Goal: Communication & Community: Answer question/provide support

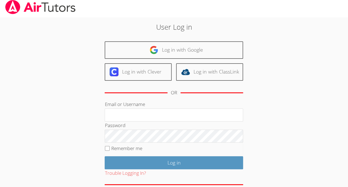
scroll to position [3, 0]
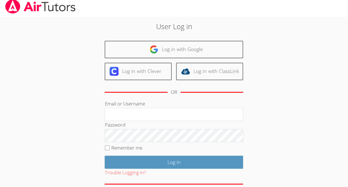
click at [341, 59] on body "User Log in Log in with Google Log in with Clever Log in with ClassLink OR Emai…" at bounding box center [174, 90] width 348 height 187
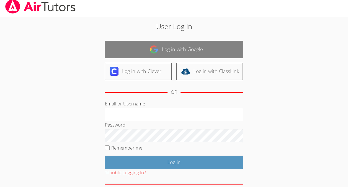
click at [125, 43] on link "Log in with Google" at bounding box center [174, 49] width 139 height 17
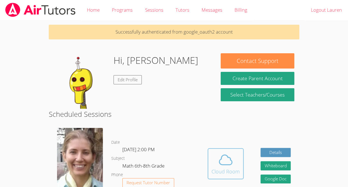
click at [223, 164] on icon at bounding box center [225, 160] width 13 height 10
click at [209, 159] on button "Cloud Room" at bounding box center [226, 163] width 36 height 31
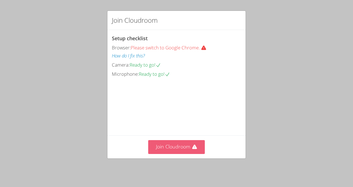
click at [161, 153] on button "Join Cloudroom" at bounding box center [176, 147] width 57 height 14
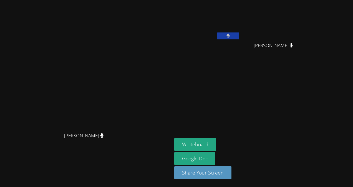
click at [239, 34] on button at bounding box center [228, 35] width 22 height 7
click at [239, 37] on button at bounding box center [228, 35] width 22 height 7
click at [239, 34] on button at bounding box center [228, 35] width 22 height 7
click at [239, 38] on button at bounding box center [228, 35] width 22 height 7
click at [239, 36] on button at bounding box center [228, 35] width 22 height 7
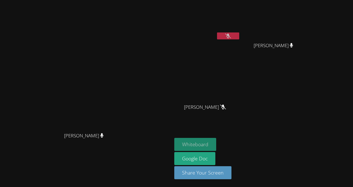
click at [216, 145] on button "Whiteboard" at bounding box center [195, 144] width 42 height 13
click at [240, 19] on video at bounding box center [207, 20] width 66 height 37
click at [240, 20] on video at bounding box center [207, 20] width 66 height 37
click at [240, 87] on video at bounding box center [207, 82] width 66 height 37
drag, startPoint x: 248, startPoint y: 84, endPoint x: 253, endPoint y: 79, distance: 7.1
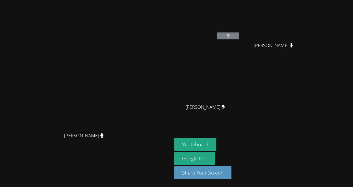
click at [240, 79] on video at bounding box center [207, 82] width 66 height 37
click at [170, 20] on div "Diana Andrade Diana Andrade" at bounding box center [85, 93] width 167 height 182
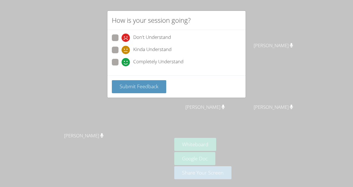
click at [99, 49] on div "How is your session going? Don't Understand Kinda Understand Completely Underst…" at bounding box center [176, 93] width 353 height 187
click at [258, 27] on div "How is your session going? Don't Understand Kinda Understand Completely Underst…" at bounding box center [176, 93] width 353 height 187
click at [154, 45] on div "Don't Understand Kinda Understand Completely Understand" at bounding box center [176, 51] width 129 height 34
click at [152, 48] on span "Kinda Understand" at bounding box center [152, 50] width 38 height 8
click at [126, 48] on input "Kinda Understand" at bounding box center [123, 49] width 5 height 5
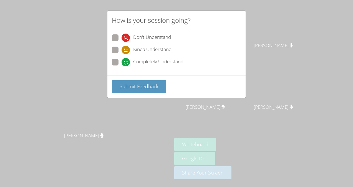
radio input "true"
click at [146, 88] on span "Submit Feedback" at bounding box center [138, 86] width 39 height 7
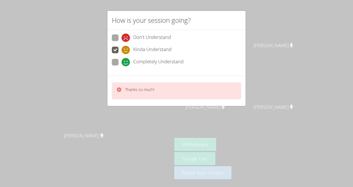
click at [117, 88] on icon at bounding box center [119, 90] width 6 height 6
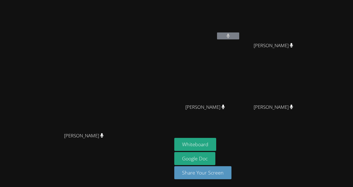
click at [127, 48] on video at bounding box center [85, 82] width 83 height 94
click at [239, 39] on div at bounding box center [228, 36] width 22 height 8
click at [239, 35] on button at bounding box center [228, 35] width 22 height 7
click at [239, 38] on button at bounding box center [228, 35] width 22 height 7
click at [239, 35] on button at bounding box center [228, 35] width 22 height 7
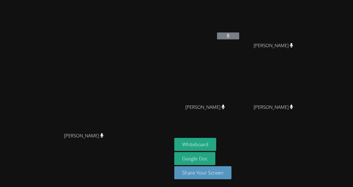
click at [239, 35] on button at bounding box center [228, 35] width 22 height 7
click at [240, 14] on video at bounding box center [207, 20] width 66 height 37
click at [239, 35] on button at bounding box center [228, 35] width 22 height 7
drag, startPoint x: 266, startPoint y: 34, endPoint x: 262, endPoint y: 36, distance: 4.5
click at [239, 36] on button at bounding box center [228, 35] width 22 height 7
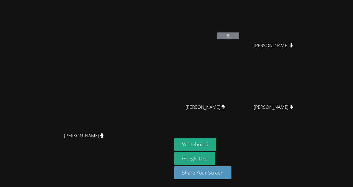
click at [239, 38] on button at bounding box center [228, 35] width 22 height 7
click at [240, 20] on video at bounding box center [207, 20] width 66 height 37
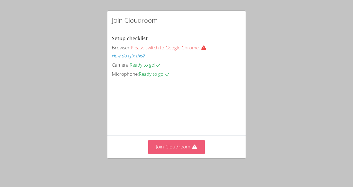
click at [175, 146] on button "Join Cloudroom" at bounding box center [176, 147] width 57 height 14
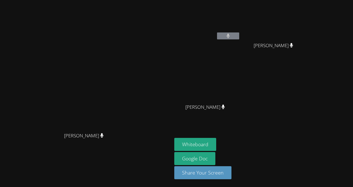
click at [229, 35] on icon at bounding box center [227, 36] width 3 height 5
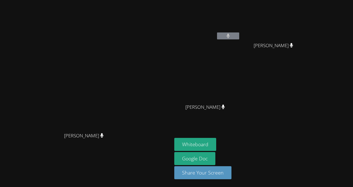
click at [229, 35] on icon at bounding box center [227, 36] width 3 height 5
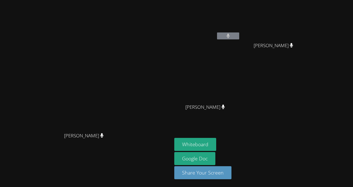
click at [229, 35] on icon at bounding box center [227, 36] width 3 height 5
click at [240, 32] on video at bounding box center [207, 20] width 66 height 37
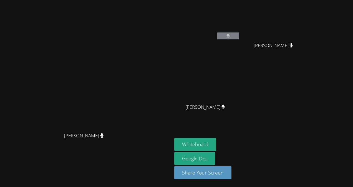
click at [240, 32] on video at bounding box center [207, 20] width 66 height 37
